Goal: Find specific page/section: Find specific page/section

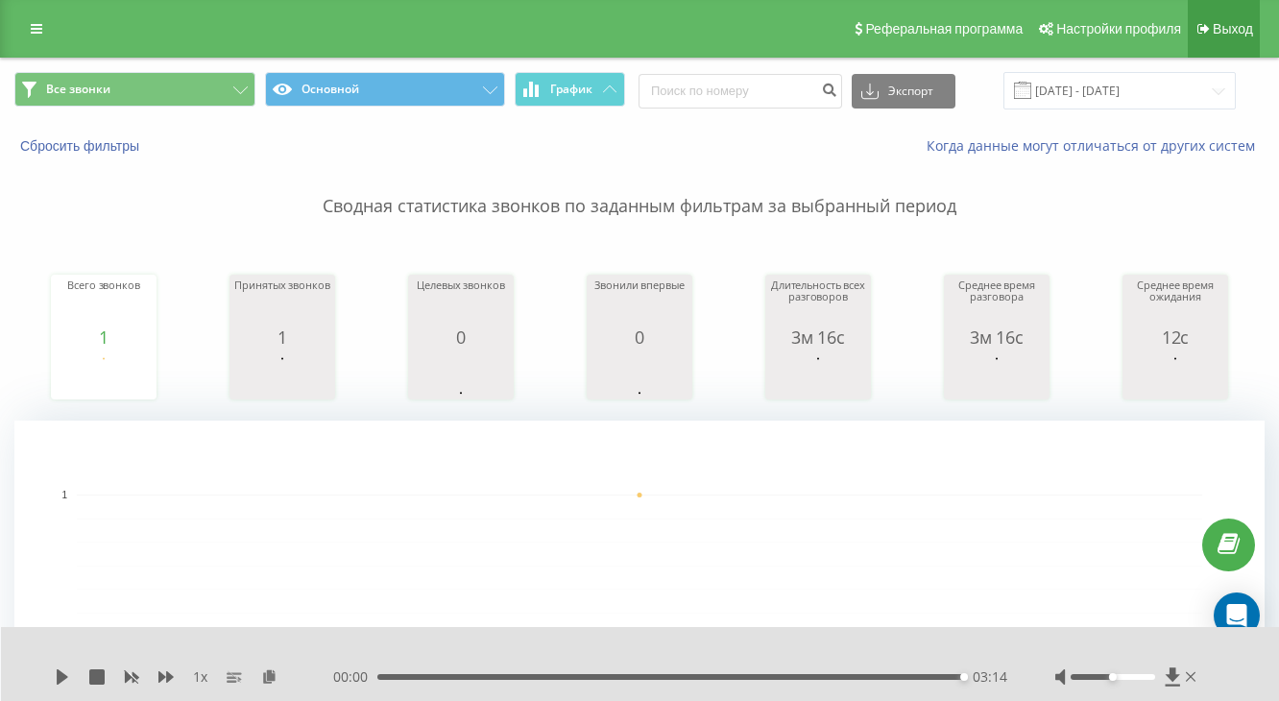
click at [1199, 32] on icon at bounding box center [1204, 28] width 12 height 13
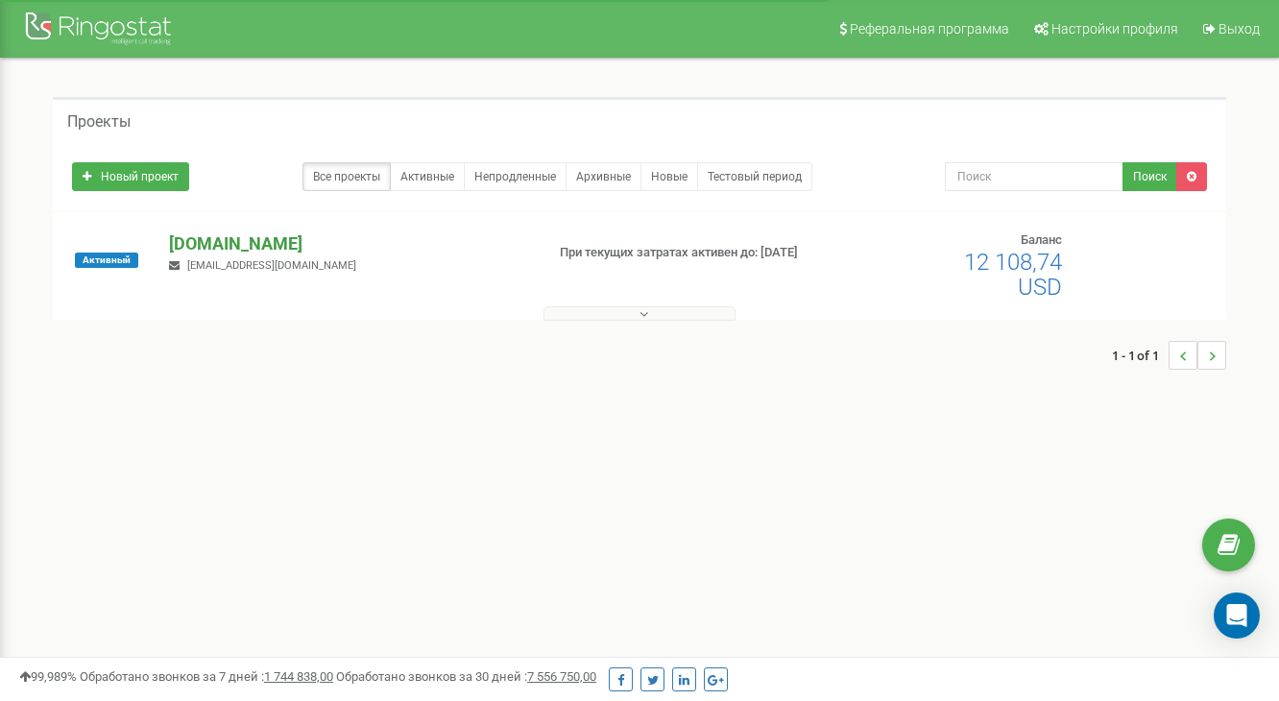
click at [214, 239] on p "[DOMAIN_NAME]" at bounding box center [348, 243] width 359 height 25
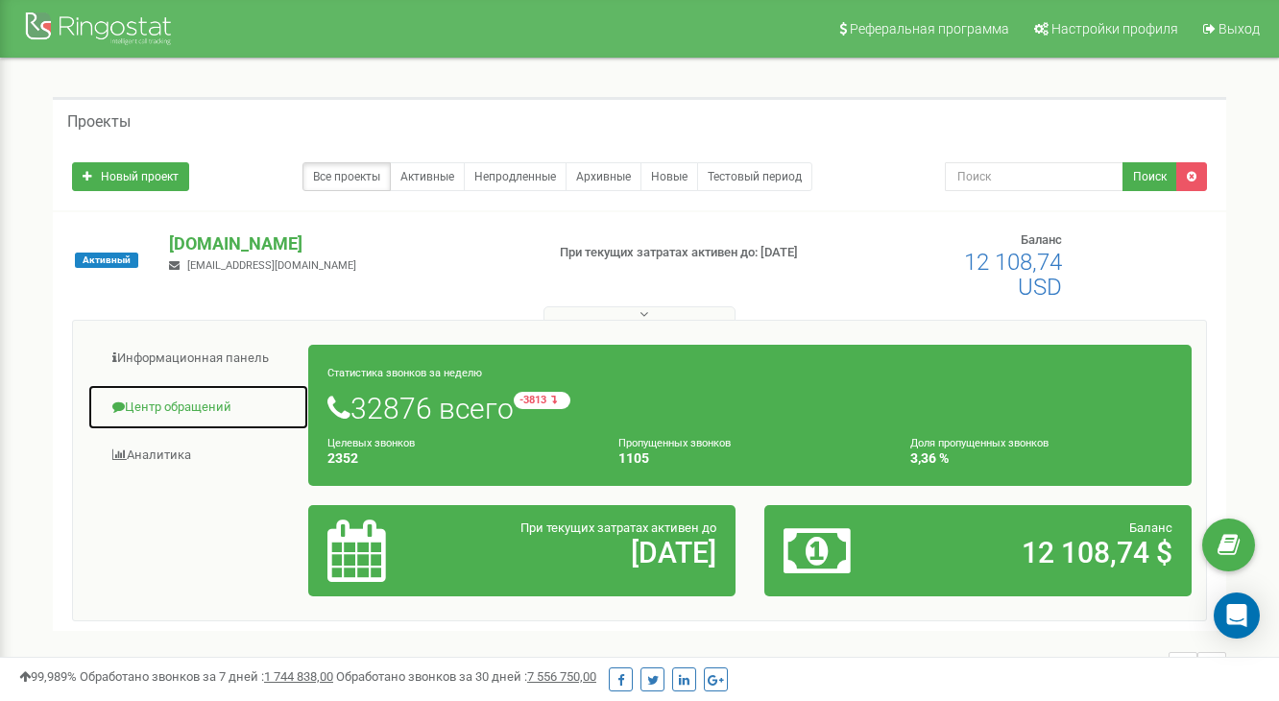
click at [211, 397] on link "Центр обращений" at bounding box center [198, 407] width 222 height 47
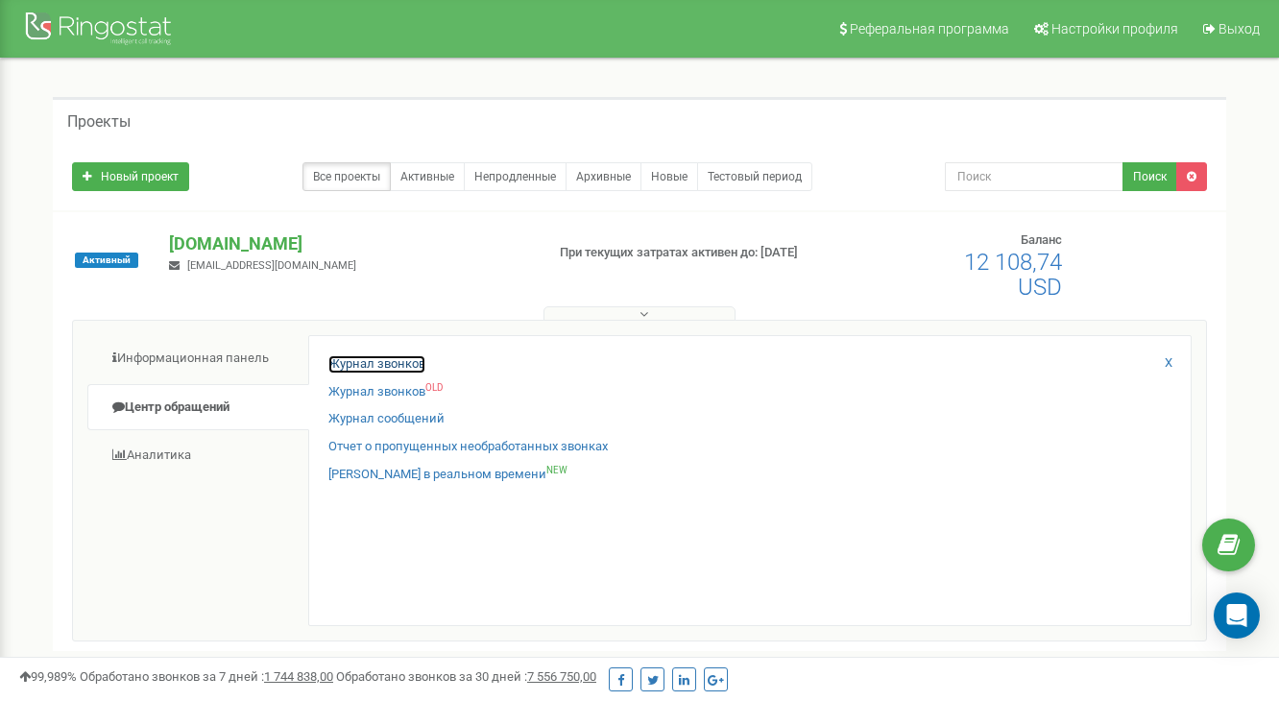
click at [403, 361] on link "Журнал звонков" at bounding box center [376, 364] width 97 height 18
